Goal: Navigation & Orientation: Find specific page/section

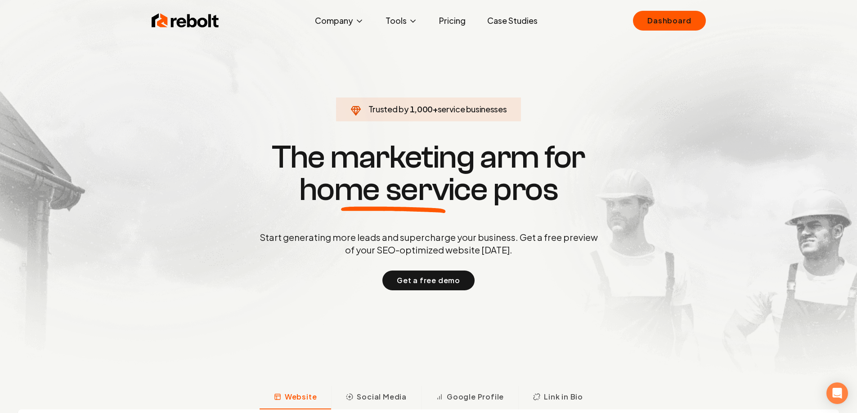
click at [202, 20] on img at bounding box center [185, 21] width 67 height 18
click at [658, 27] on link "Dashboard" at bounding box center [669, 21] width 72 height 20
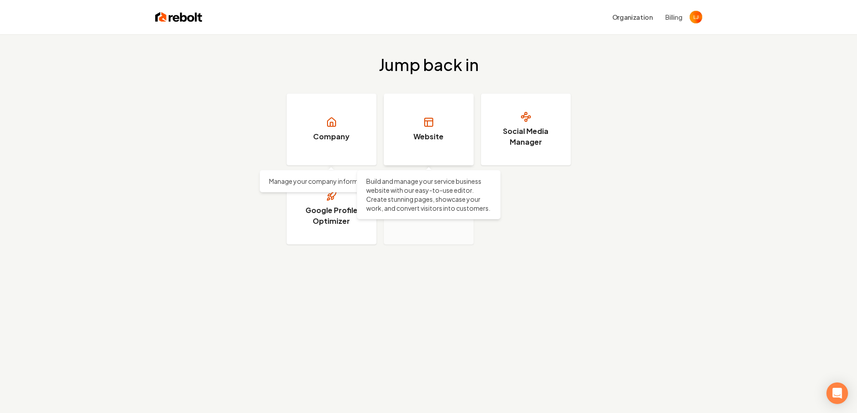
click at [442, 123] on link "Website" at bounding box center [429, 130] width 90 height 72
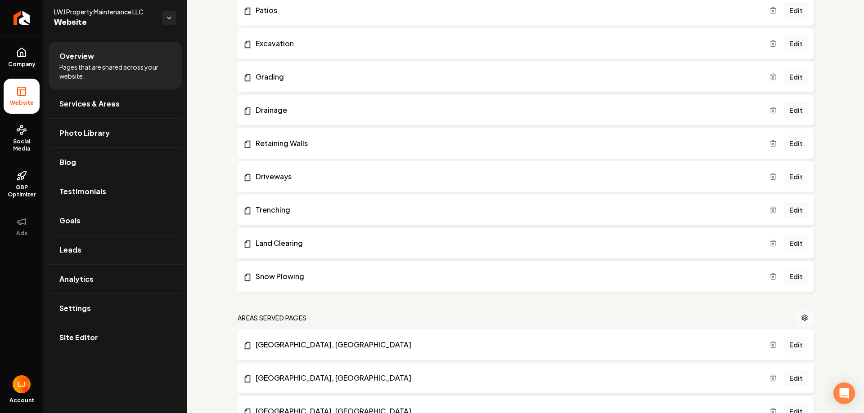
scroll to position [270, 0]
click at [763, 273] on link "Snow Plowing" at bounding box center [506, 275] width 526 height 11
click at [771, 274] on icon "Main content area" at bounding box center [773, 275] width 4 height 5
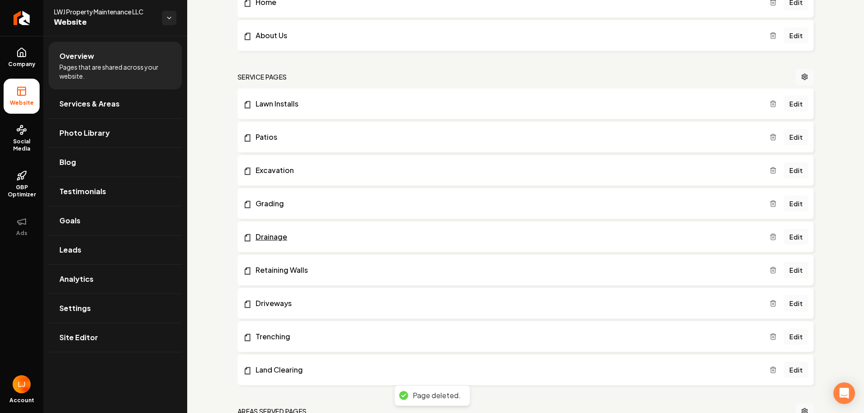
scroll to position [135, 0]
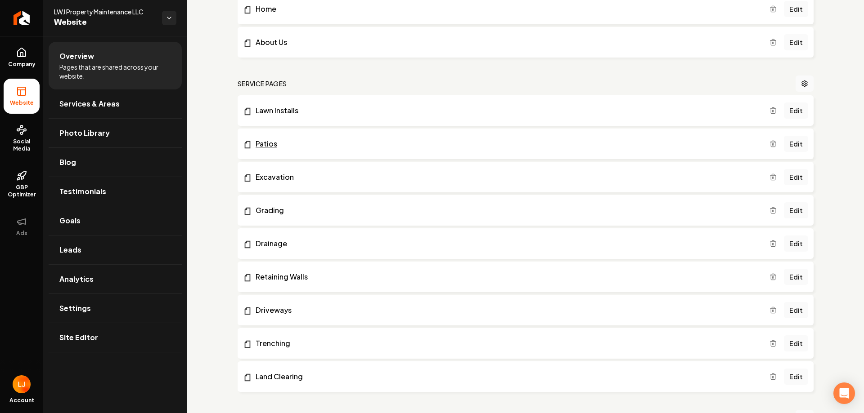
click at [655, 148] on link "Patios" at bounding box center [506, 144] width 526 height 11
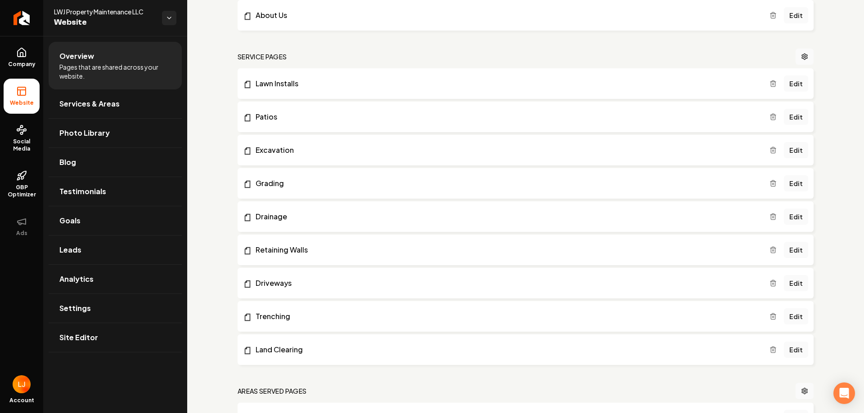
scroll to position [0, 0]
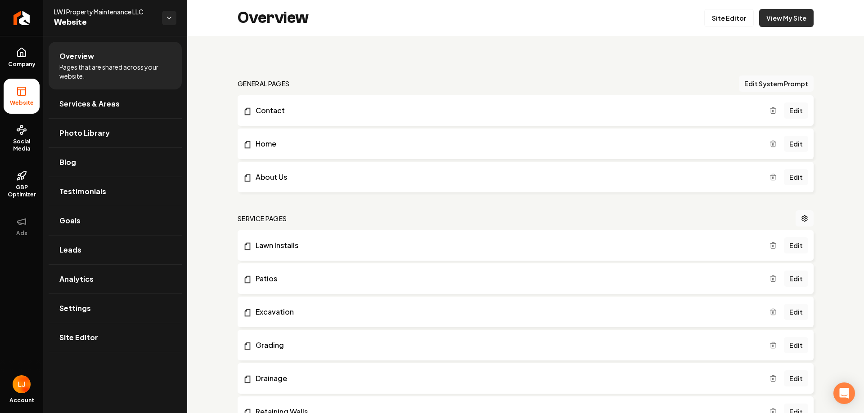
click at [793, 21] on link "View My Site" at bounding box center [786, 18] width 54 height 18
